Goal: Transaction & Acquisition: Purchase product/service

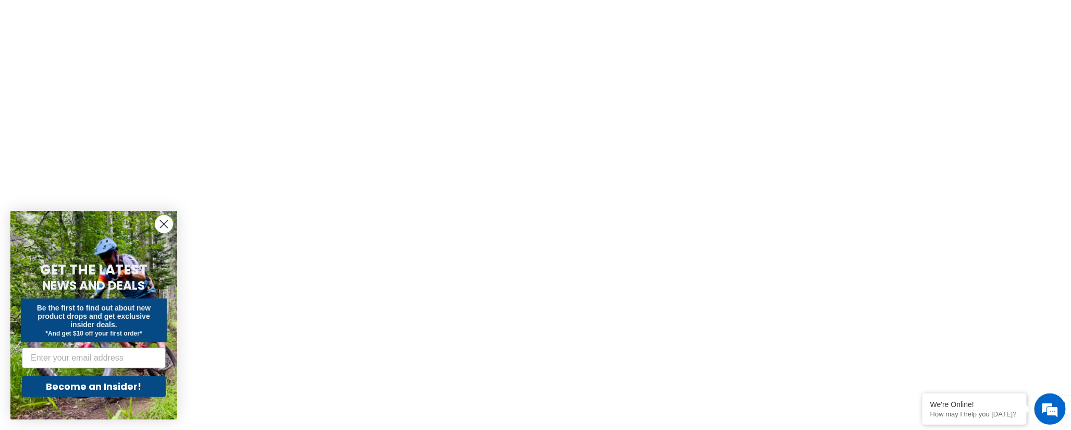
scroll to position [308, 0]
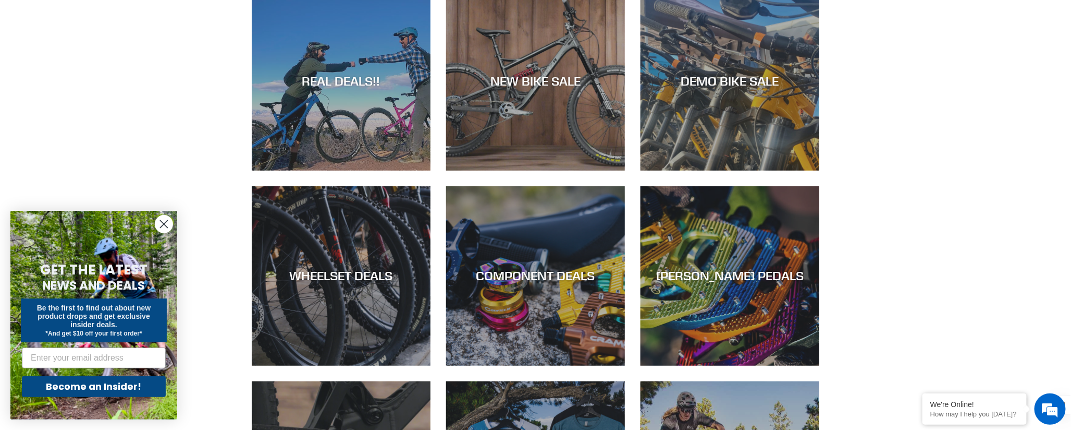
scroll to position [288, 0]
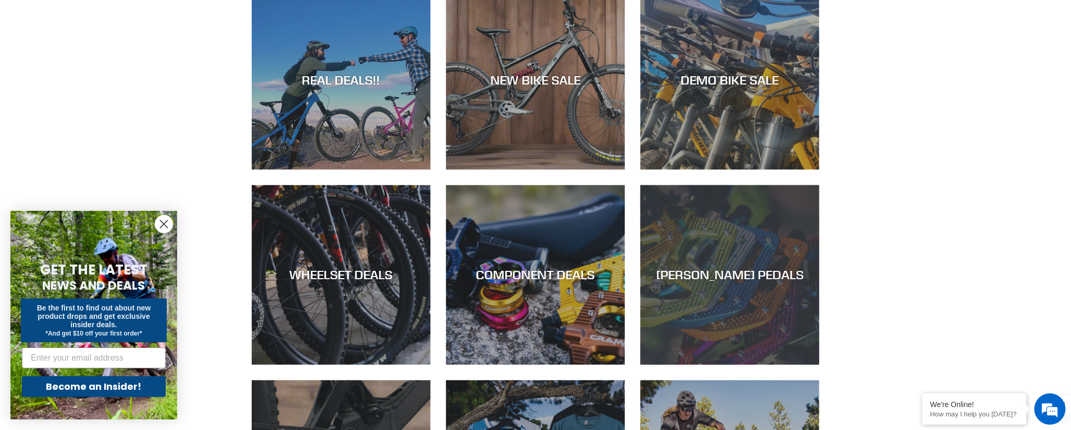
click at [723, 364] on div "[PERSON_NAME] PEDALS" at bounding box center [730, 364] width 179 height 0
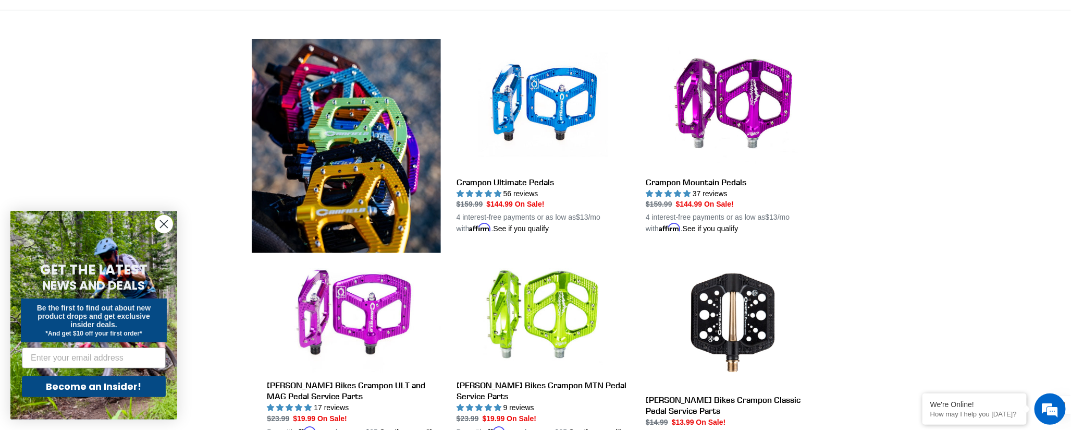
scroll to position [283, 0]
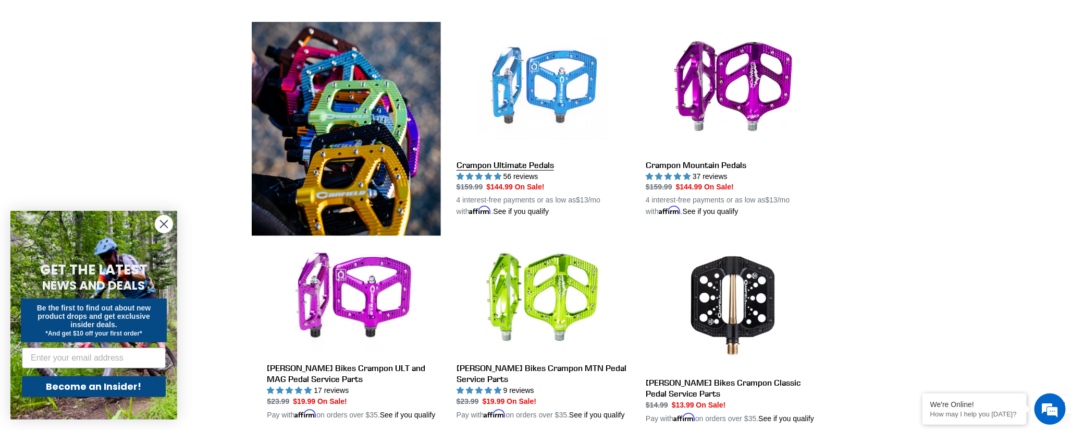
click at [551, 89] on link "Crampon Ultimate Pedals" at bounding box center [544, 119] width 174 height 195
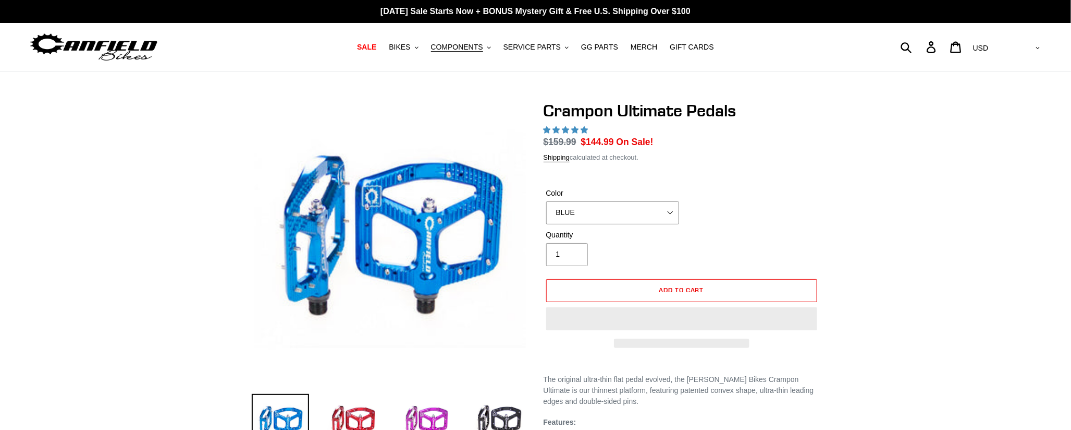
select select "highest-rating"
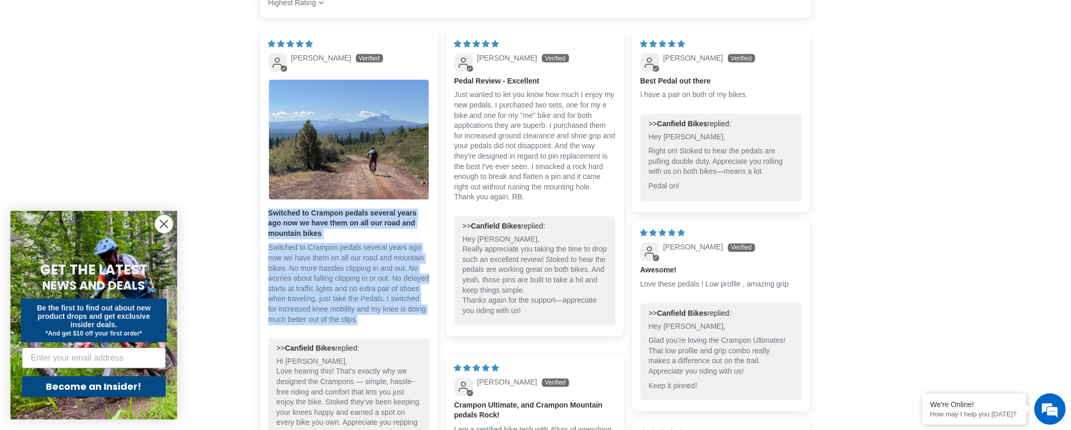
drag, startPoint x: 269, startPoint y: 210, endPoint x: 397, endPoint y: 279, distance: 146.0
click at [419, 316] on div "Switched to Crampon pedals several years ago now we have them on all our road a…" at bounding box center [348, 271] width 161 height 125
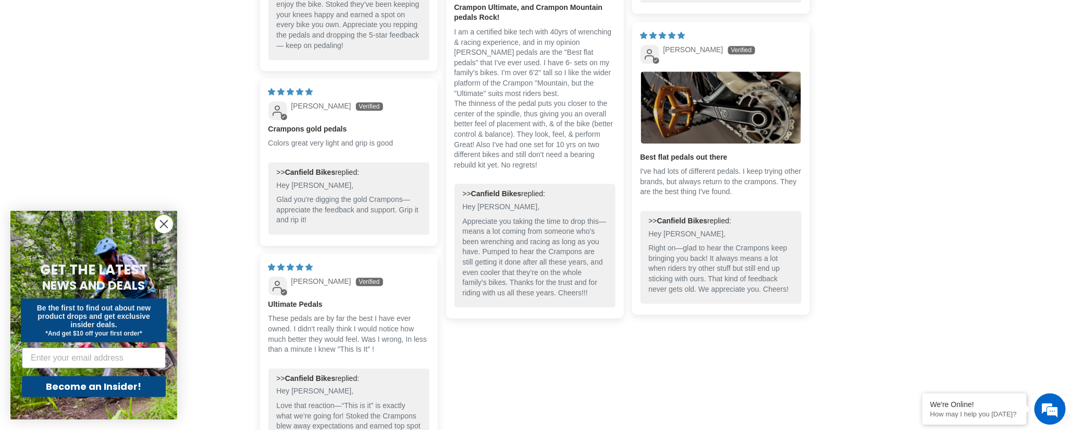
scroll to position [1272, 0]
